Goal: Information Seeking & Learning: Understand process/instructions

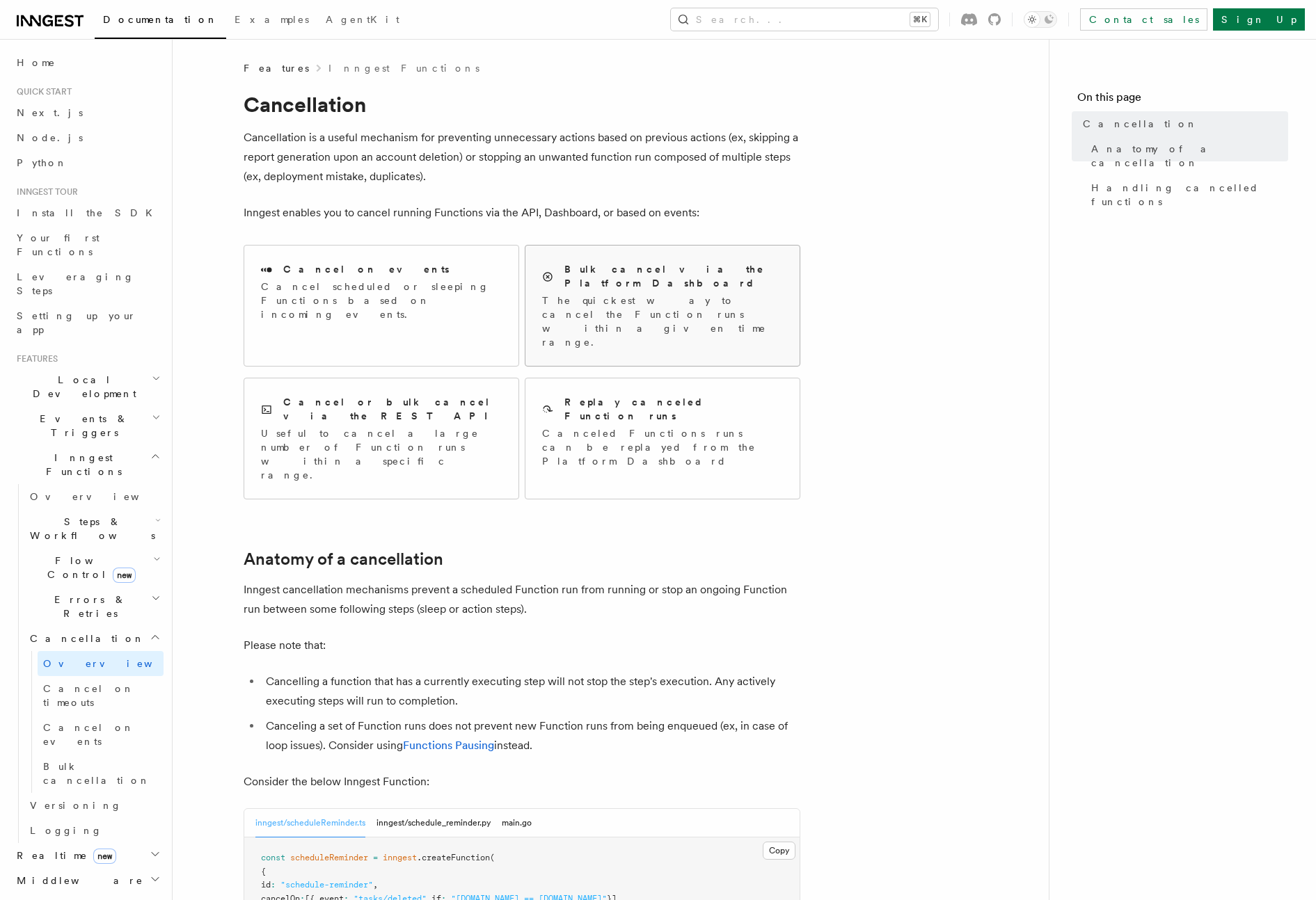
click at [650, 302] on p "The quickest way to cancel the Function runs within a given time range." at bounding box center [662, 321] width 241 height 55
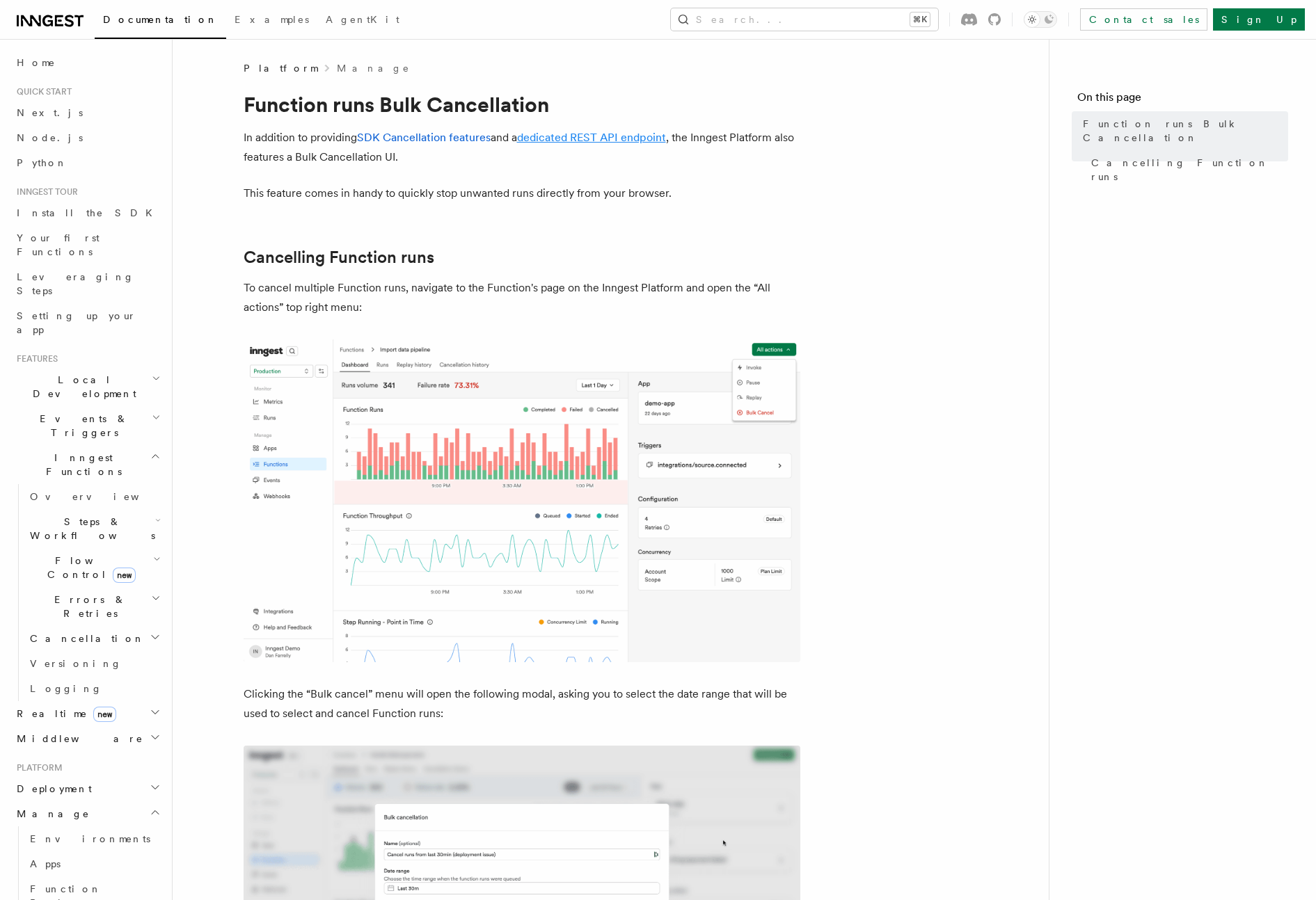
click at [595, 140] on link "dedicated REST API endpoint" at bounding box center [591, 138] width 149 height 13
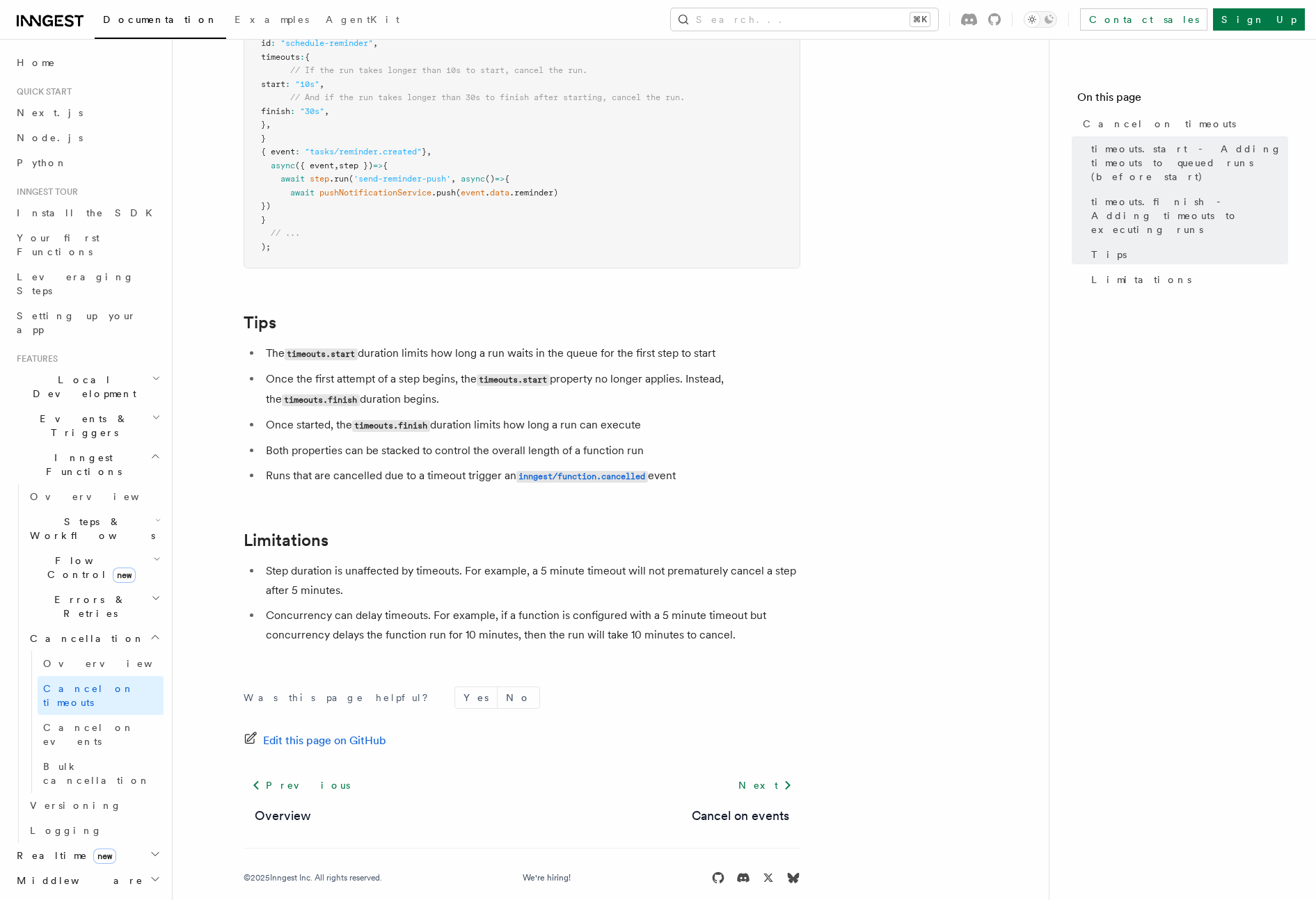
scroll to position [1028, 0]
click at [75, 554] on span "Flow Control new" at bounding box center [88, 568] width 128 height 28
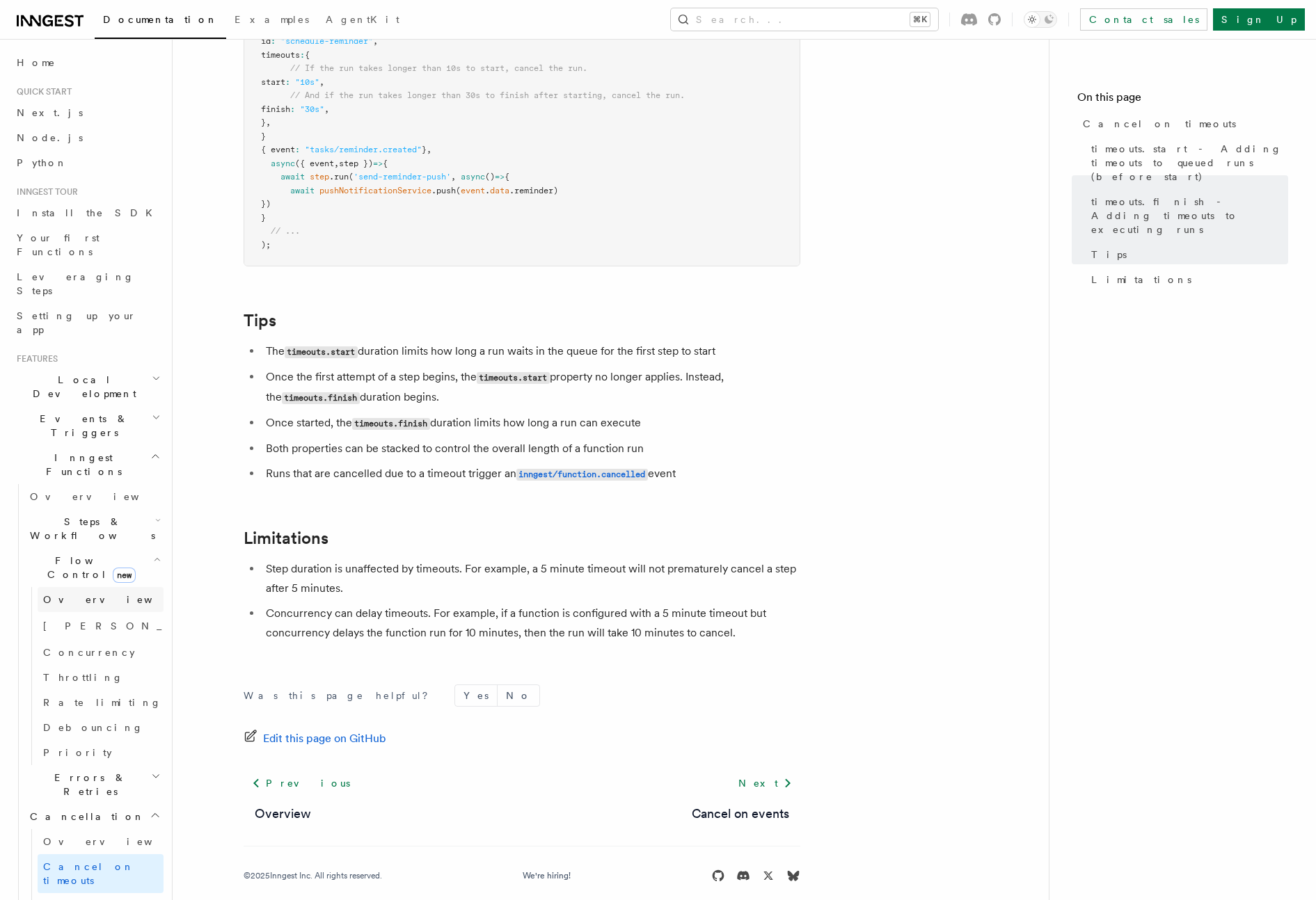
click at [82, 594] on span "Overview" at bounding box center [115, 599] width 143 height 11
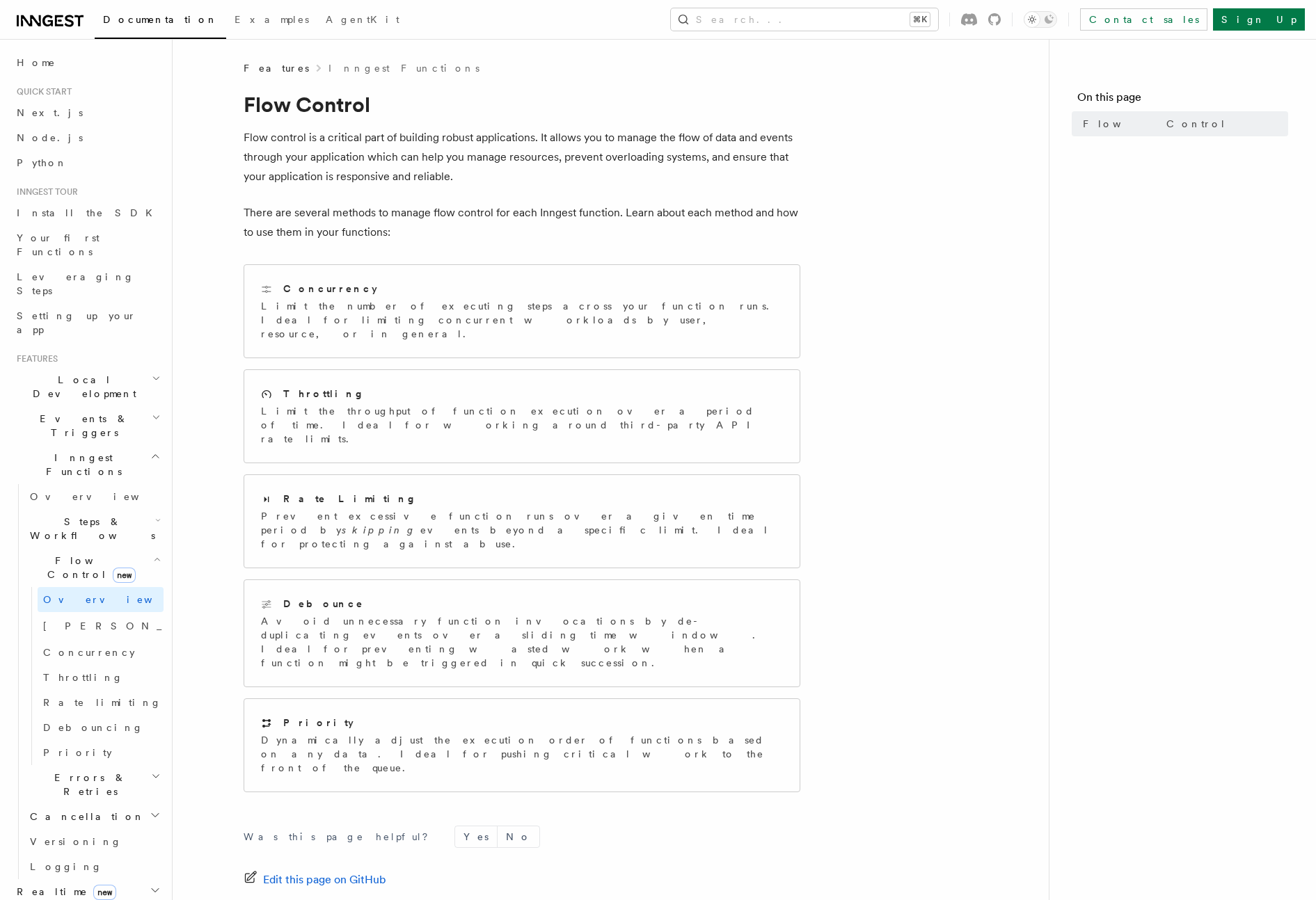
click at [61, 515] on span "Steps & Workflows" at bounding box center [90, 529] width 131 height 28
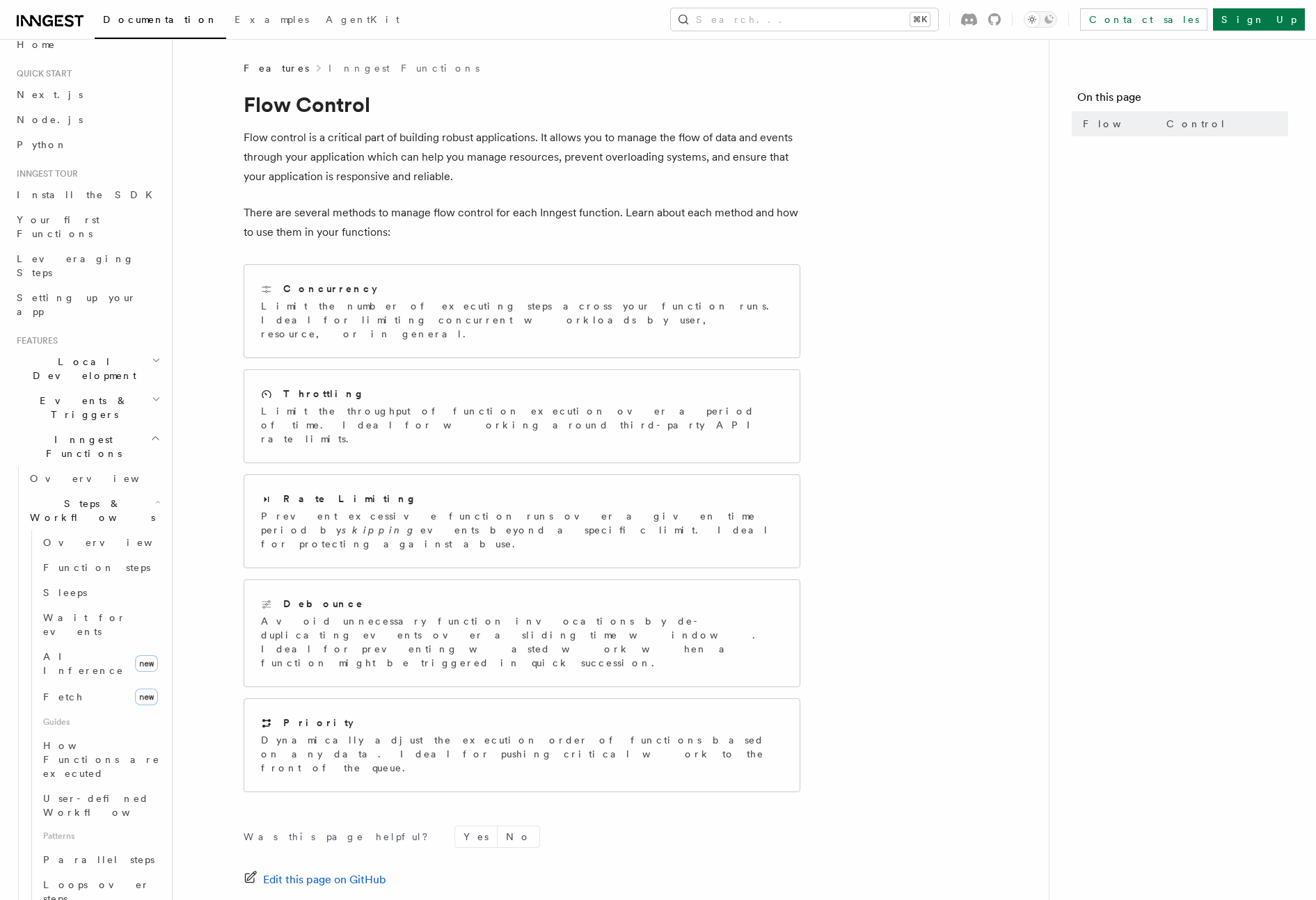
scroll to position [27, 0]
click at [73, 553] on span "Function steps" at bounding box center [97, 558] width 107 height 11
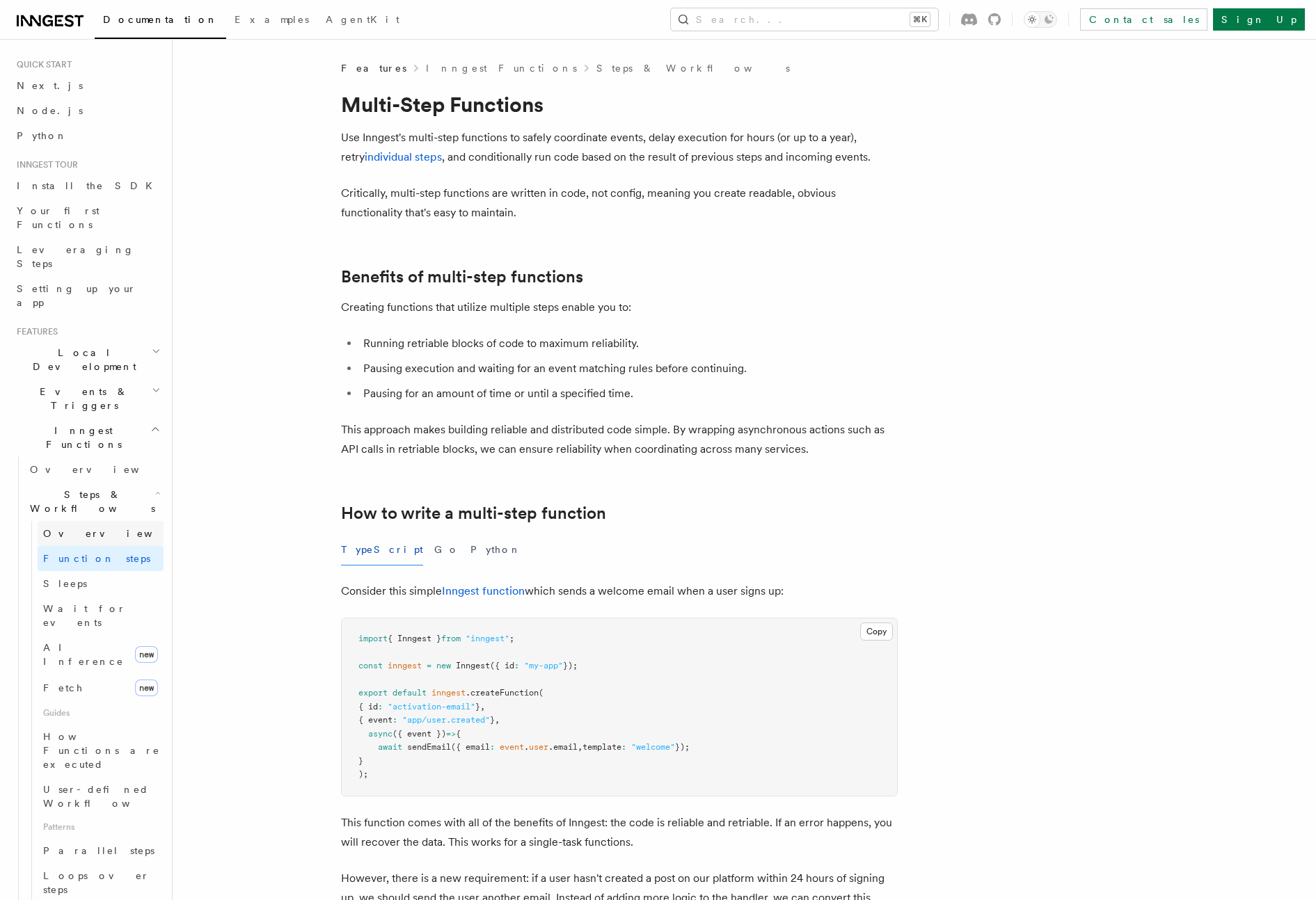
click at [91, 521] on link "Overview" at bounding box center [101, 533] width 126 height 25
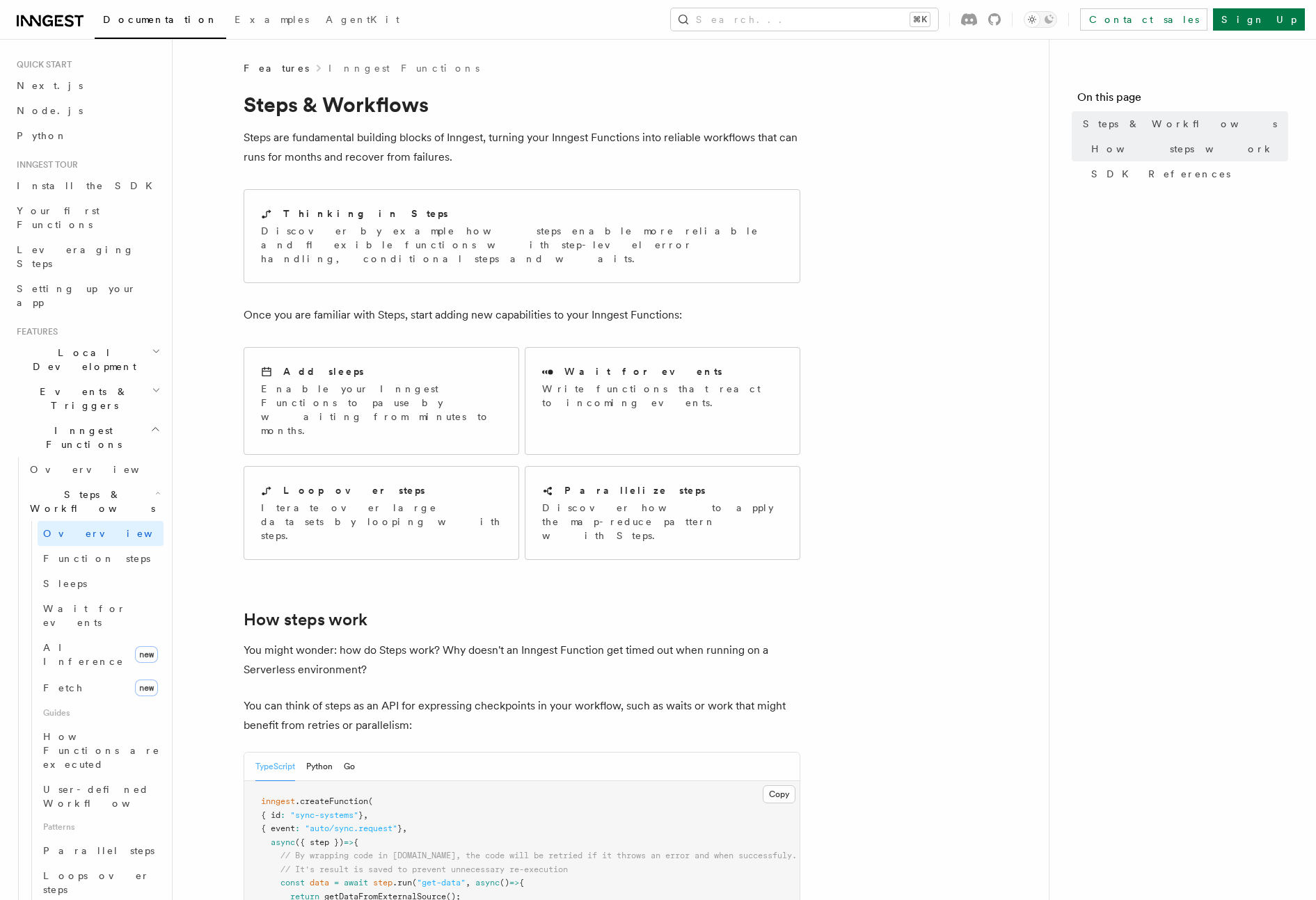
scroll to position [495, 0]
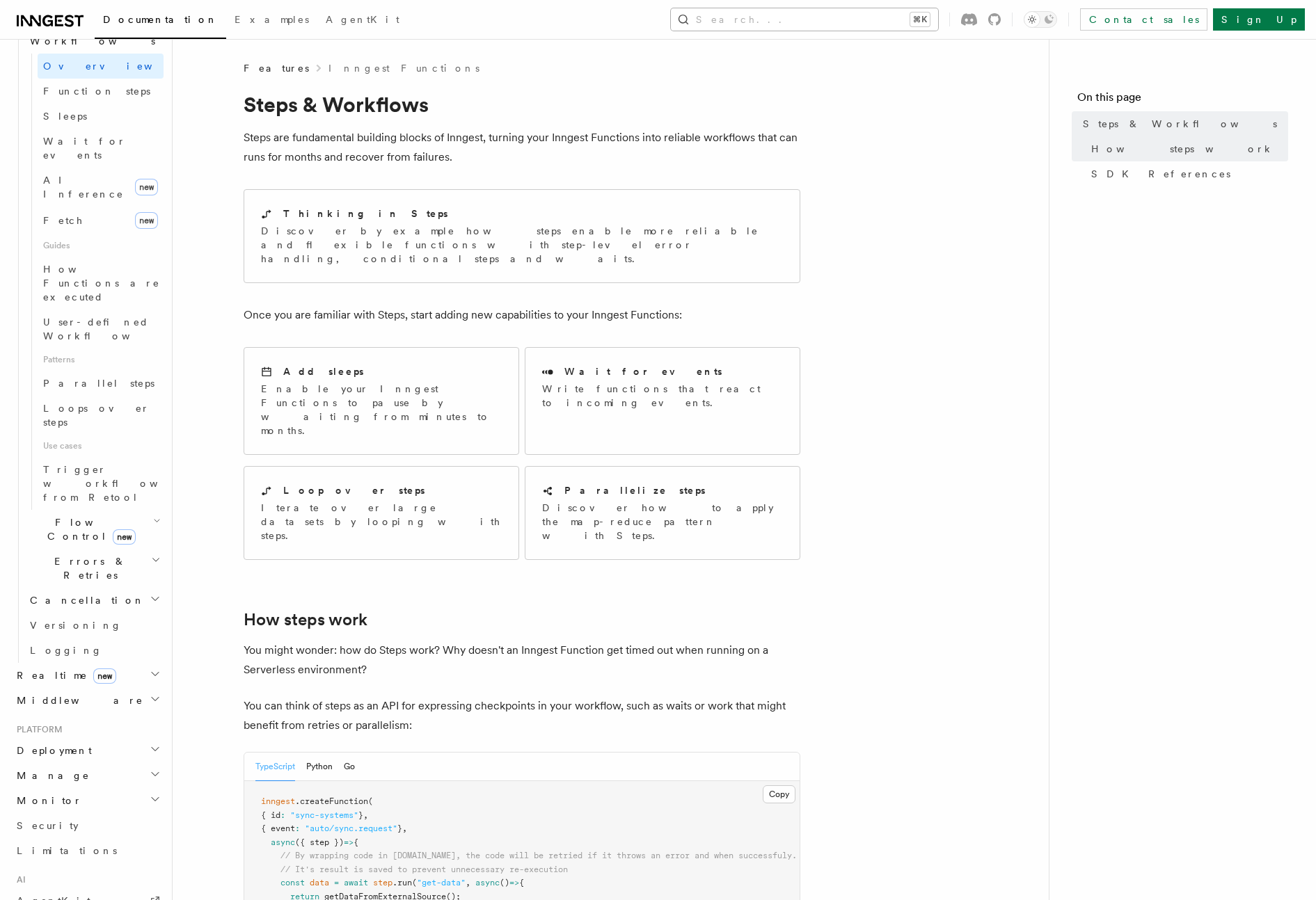
click at [845, 18] on button "Search... ⌘K" at bounding box center [803, 19] width 267 height 22
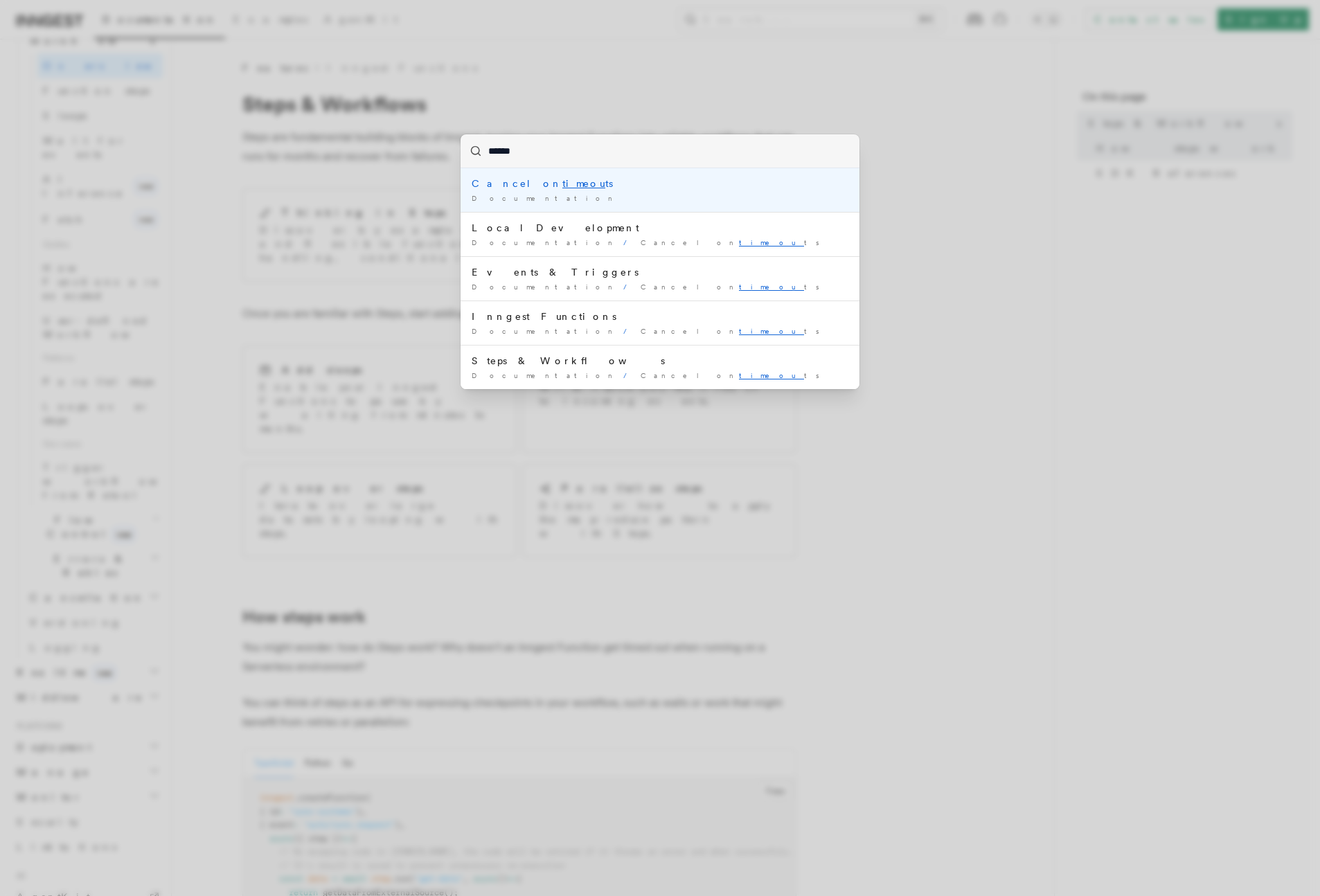
type input "*******"
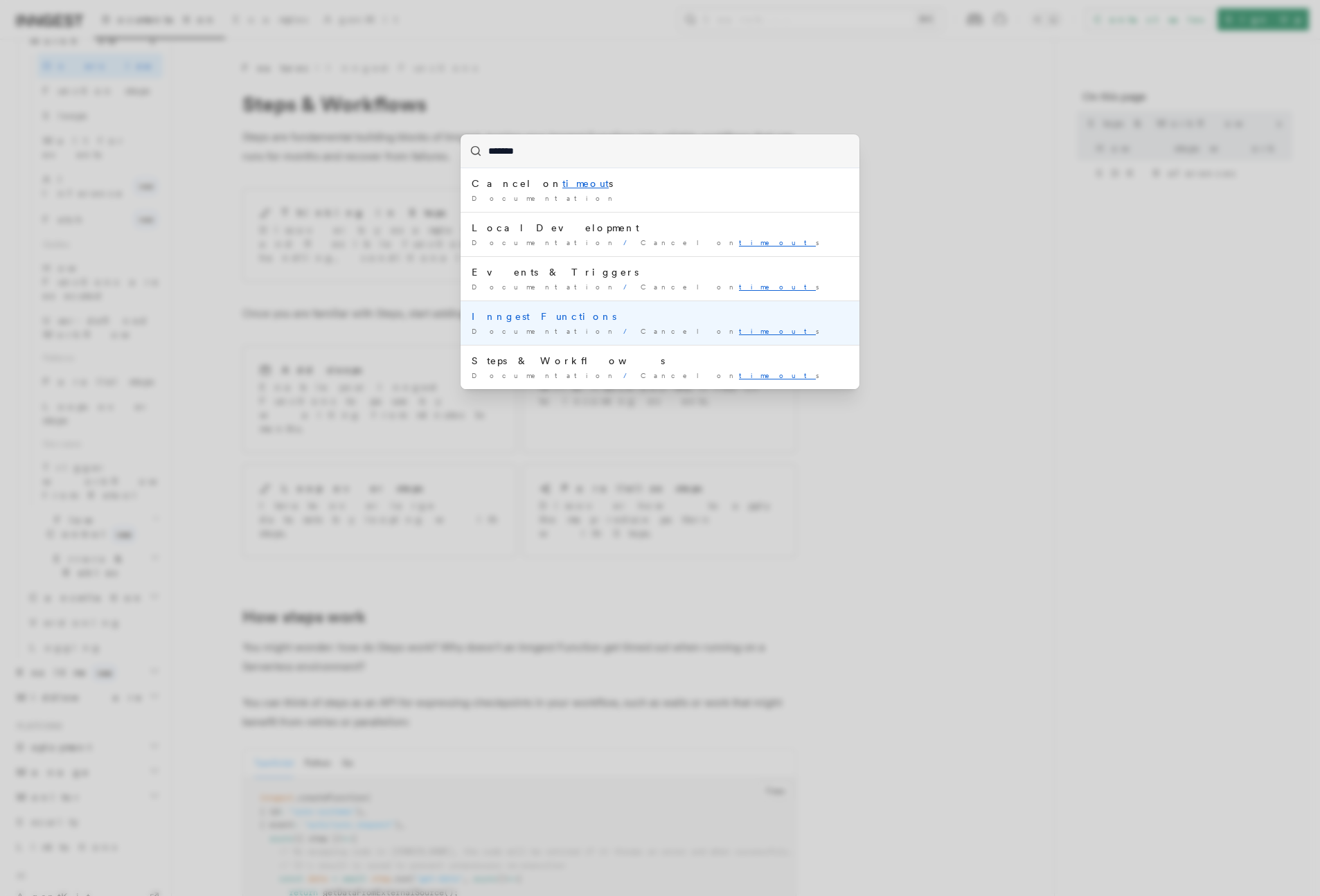
click at [615, 328] on div "Documentation / Cancel on timeout s /" at bounding box center [660, 331] width 377 height 10
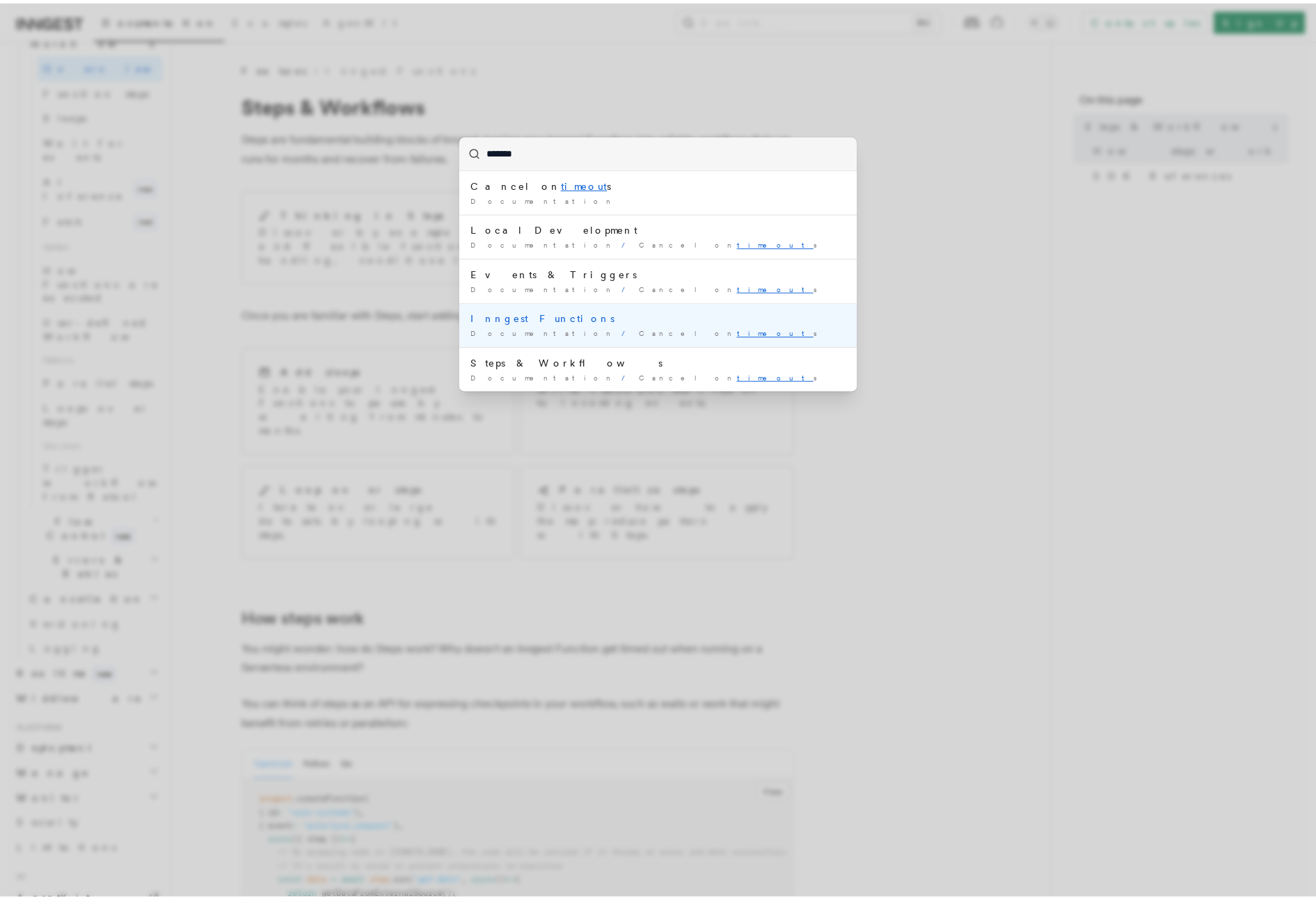
scroll to position [313, 0]
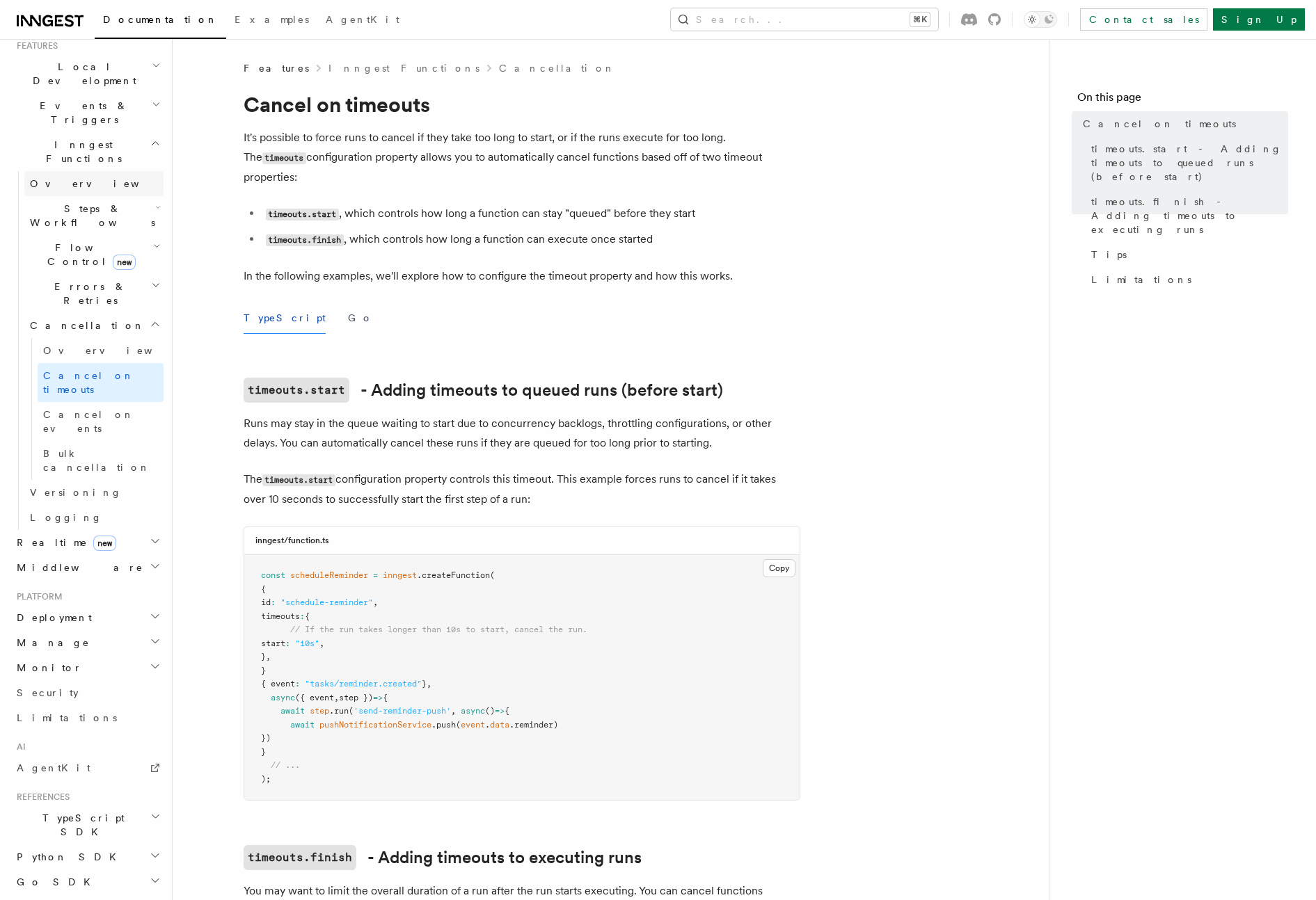
click at [60, 178] on span "Overview" at bounding box center [101, 184] width 143 height 11
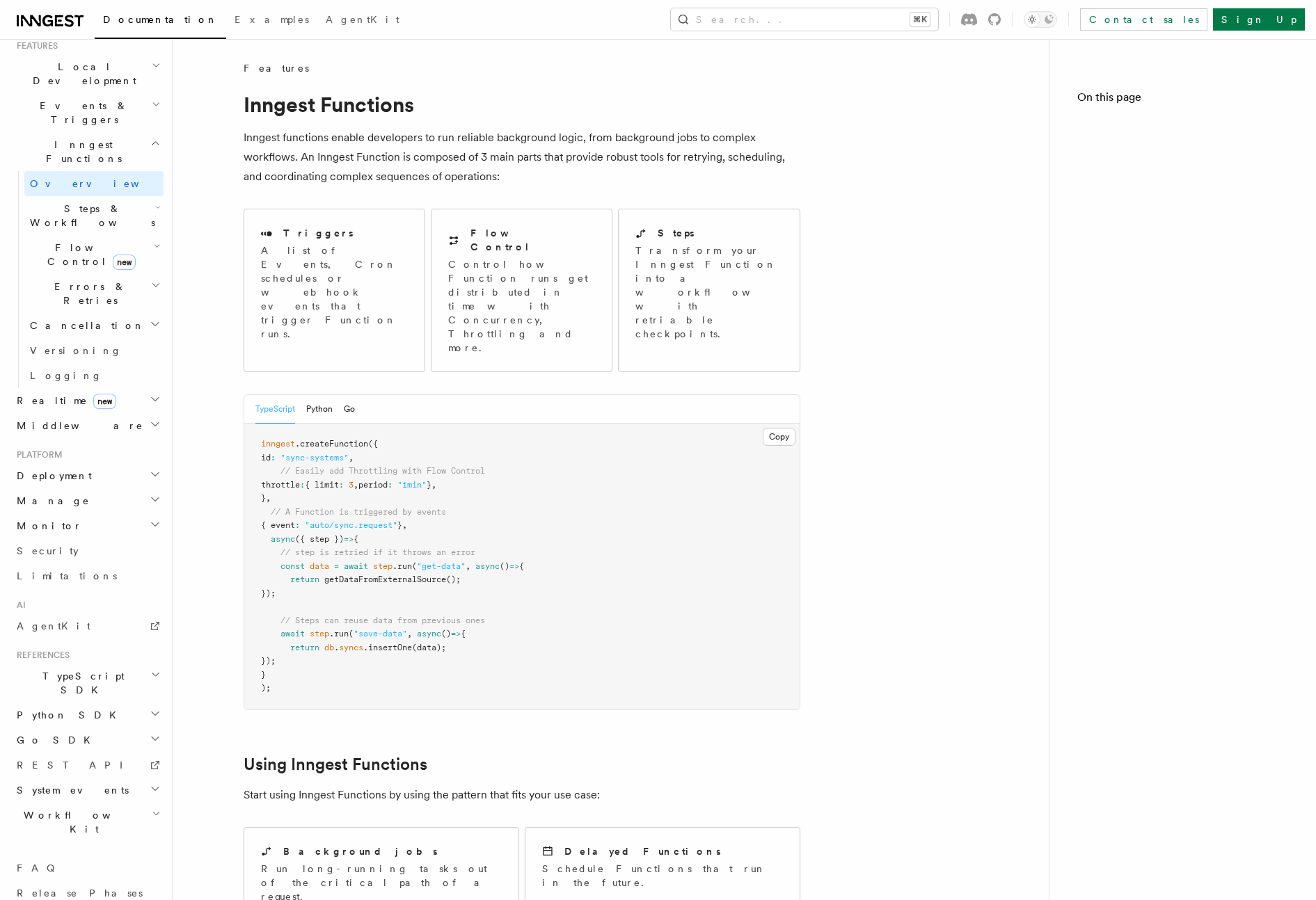
scroll to position [213, 0]
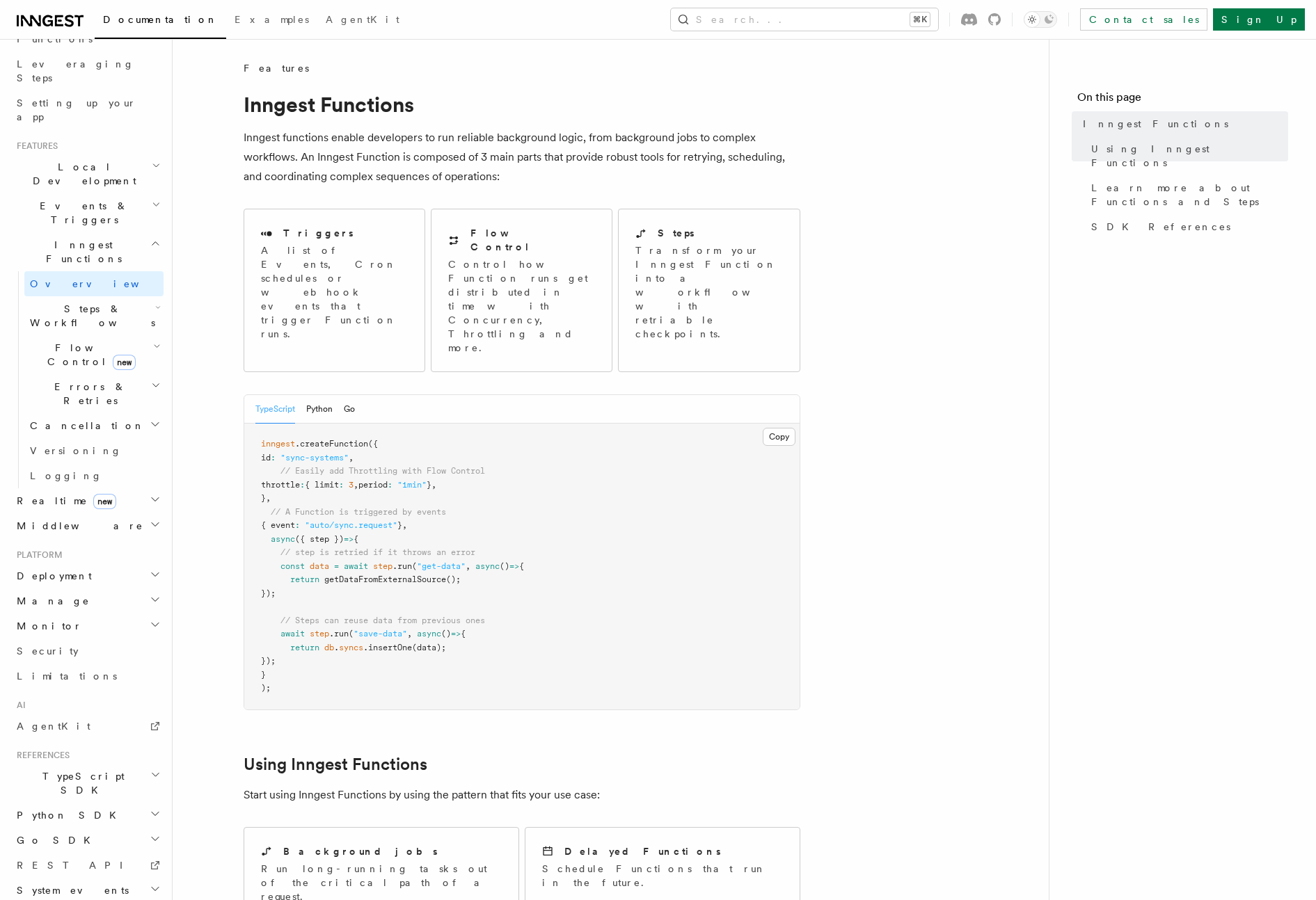
click at [83, 302] on span "Steps & Workflows" at bounding box center [90, 316] width 131 height 28
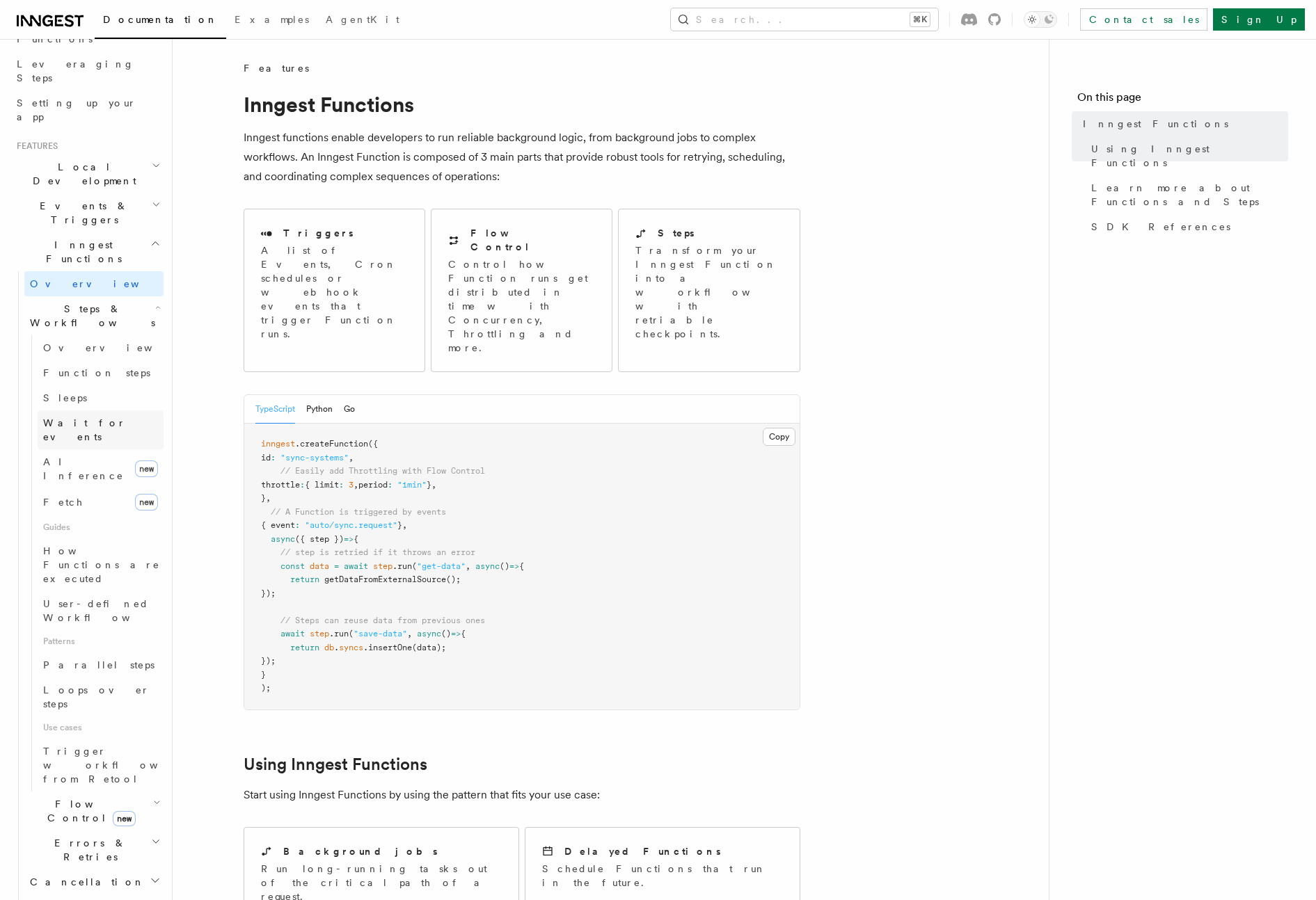
click at [92, 417] on span "Wait for events" at bounding box center [85, 429] width 83 height 25
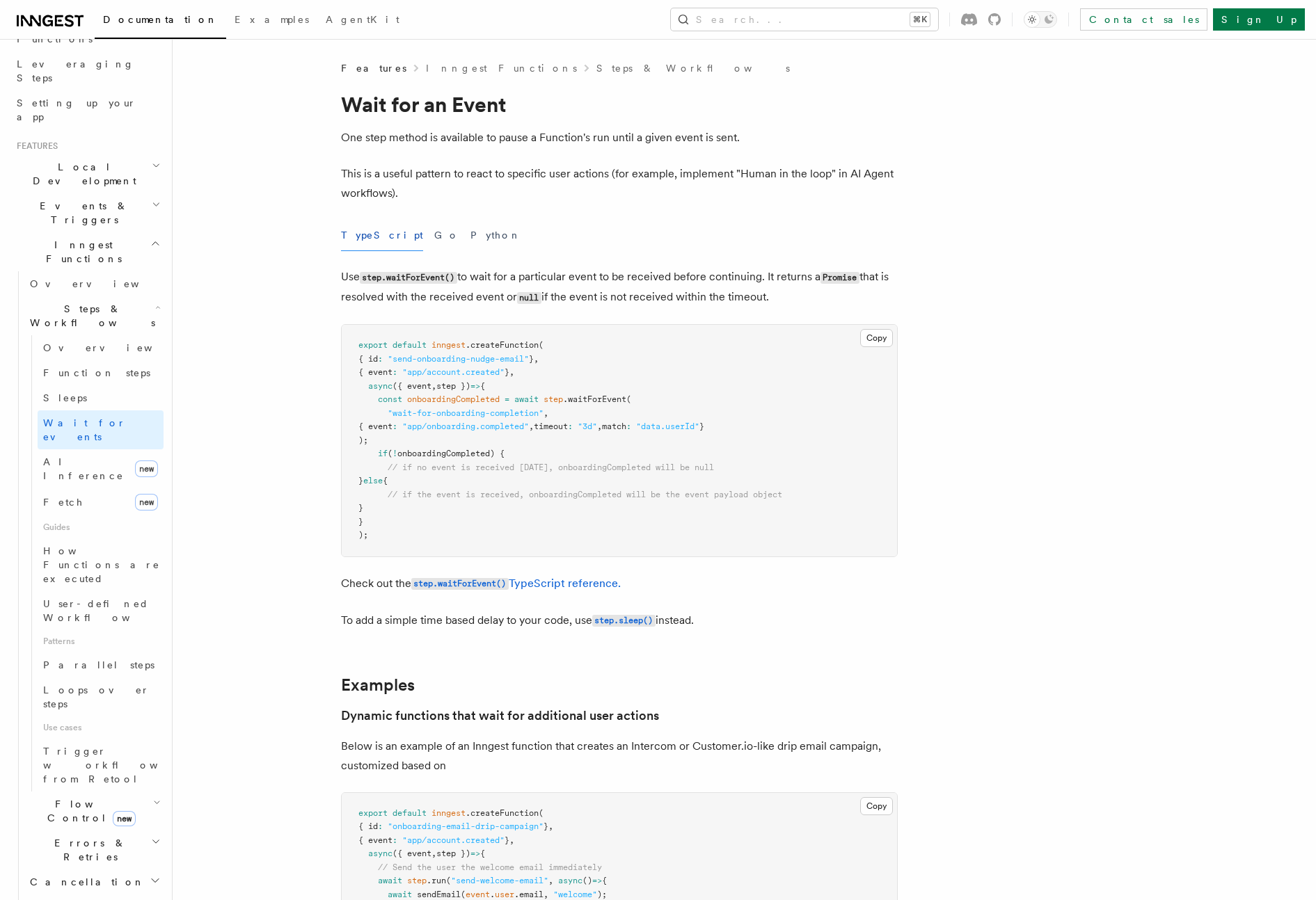
scroll to position [555, 0]
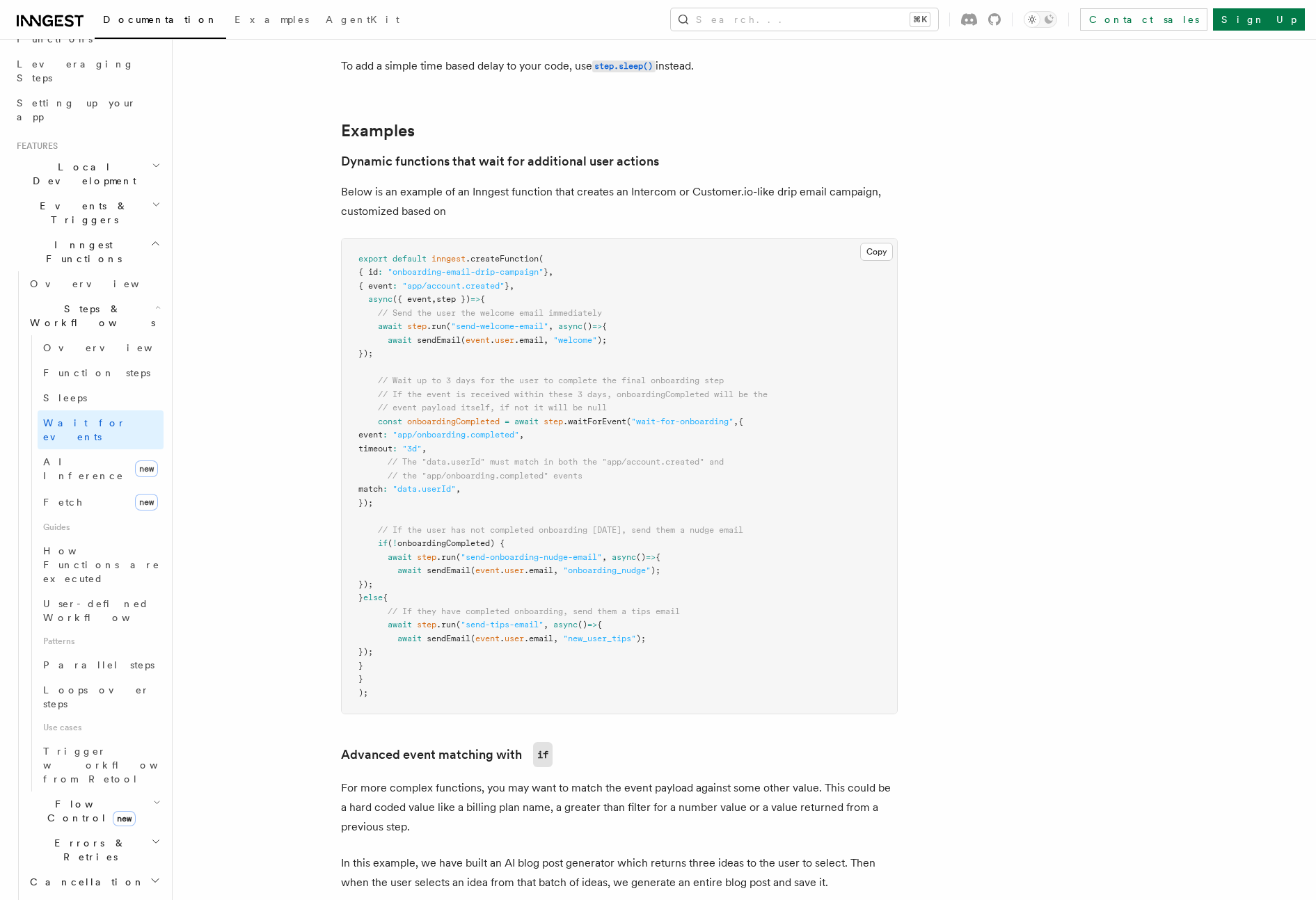
click at [151, 199] on icon "button" at bounding box center [156, 205] width 9 height 11
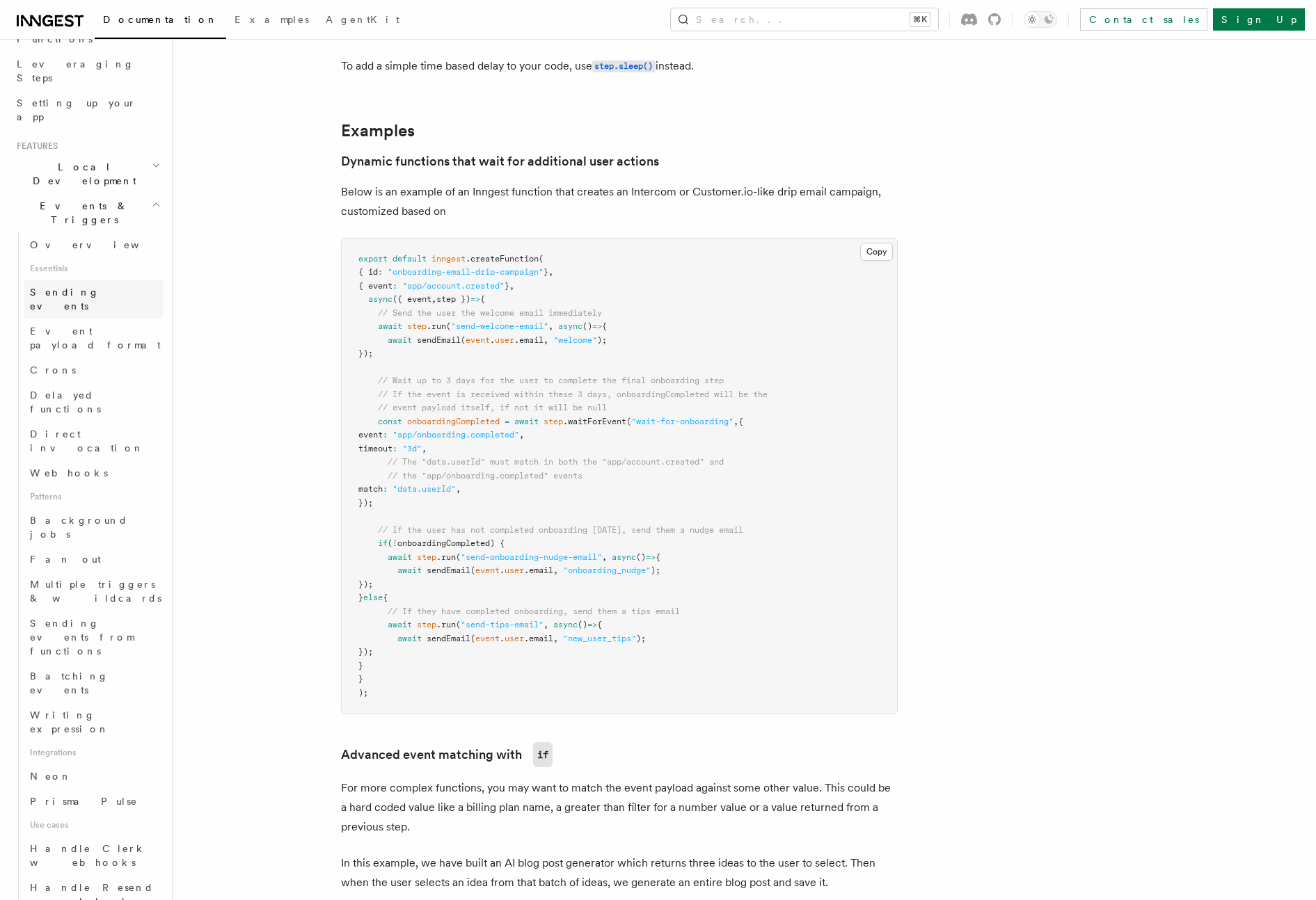
click at [80, 286] on span "Sending events" at bounding box center [64, 298] width 69 height 25
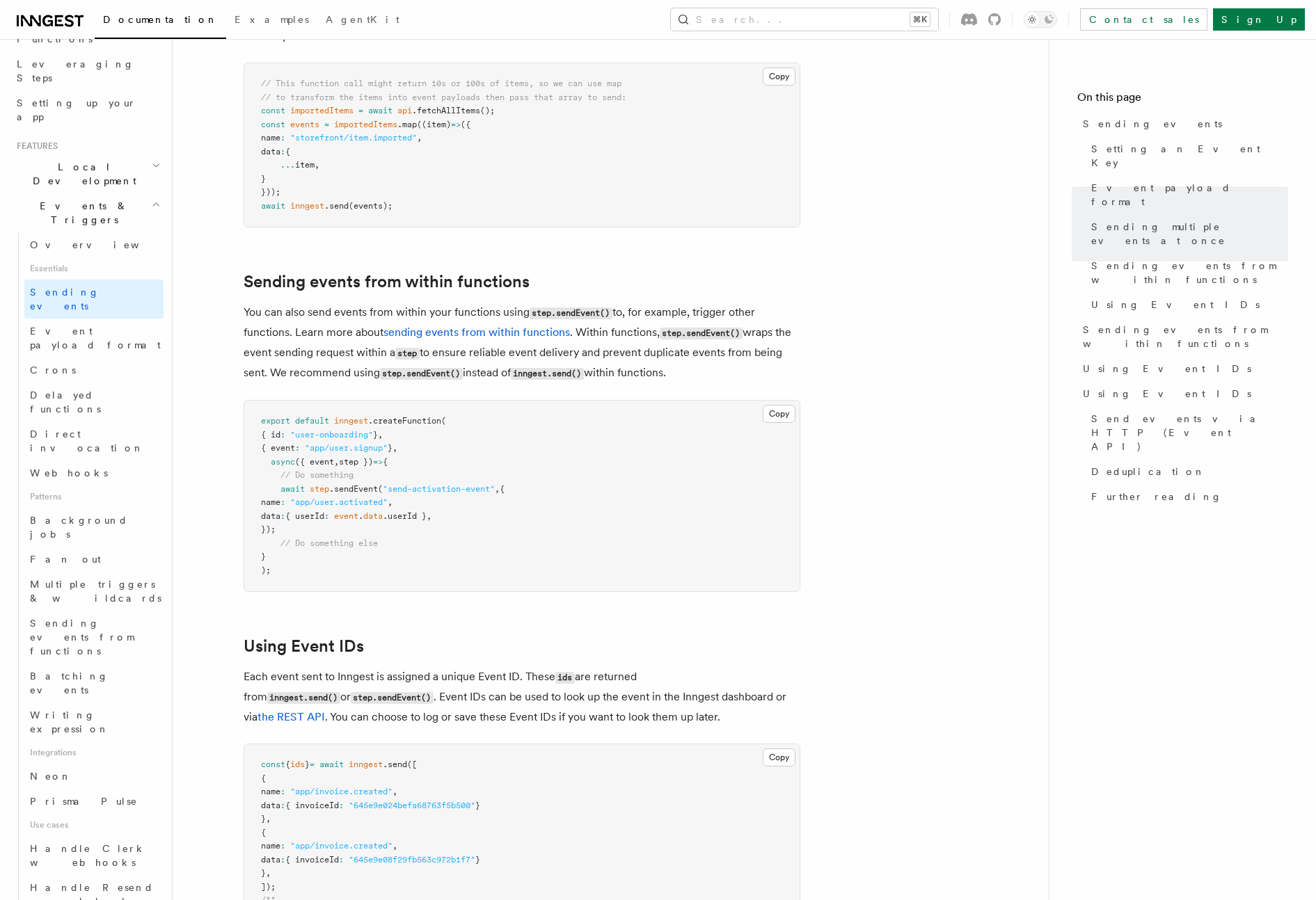
scroll to position [2558, 0]
